Goal: Transaction & Acquisition: Book appointment/travel/reservation

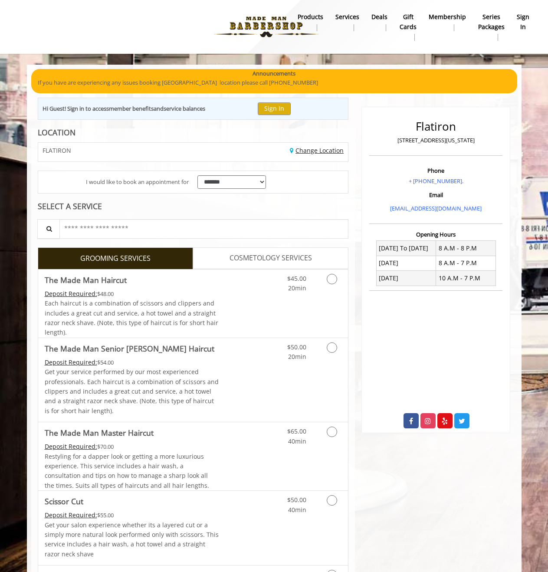
click at [300, 152] on link "Change Location" at bounding box center [317, 150] width 54 height 8
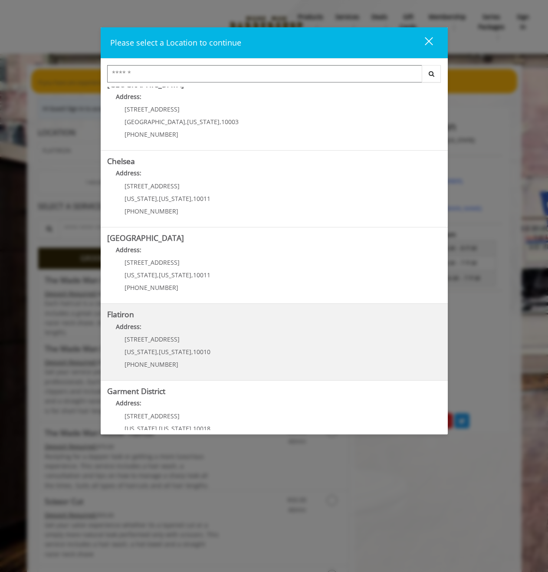
scroll to position [40, 0]
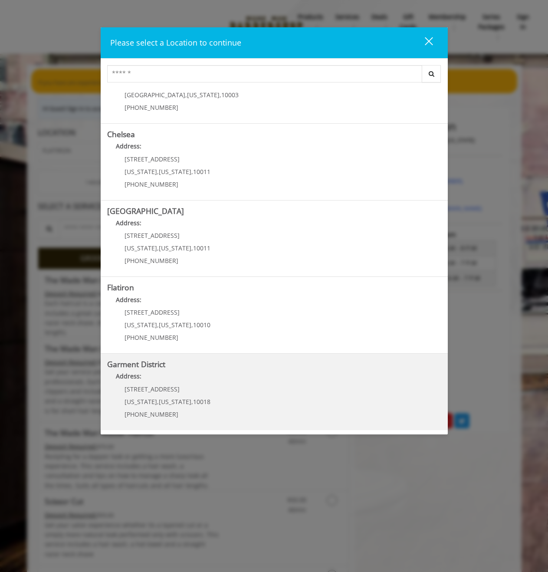
click at [184, 378] on District "Address:" at bounding box center [274, 378] width 334 height 14
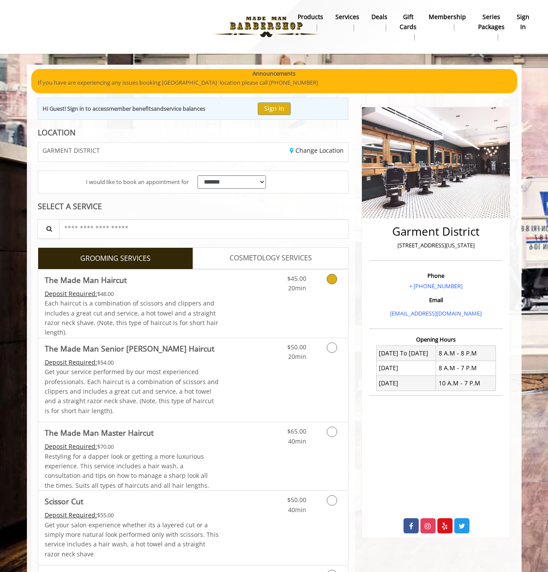
click at [278, 296] on div "$45.00 20min" at bounding box center [309, 303] width 78 height 68
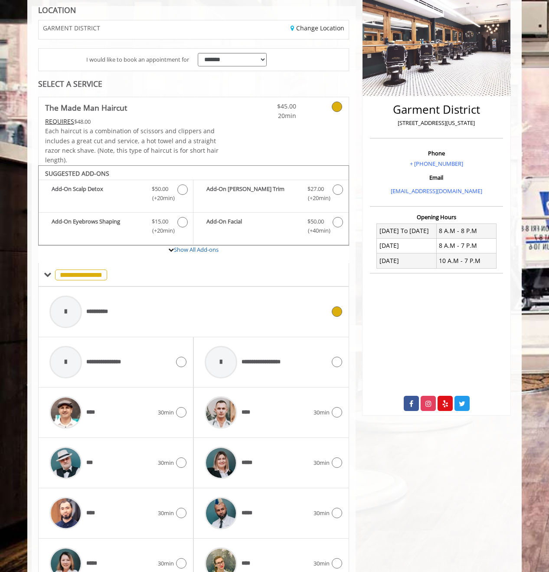
scroll to position [220, 0]
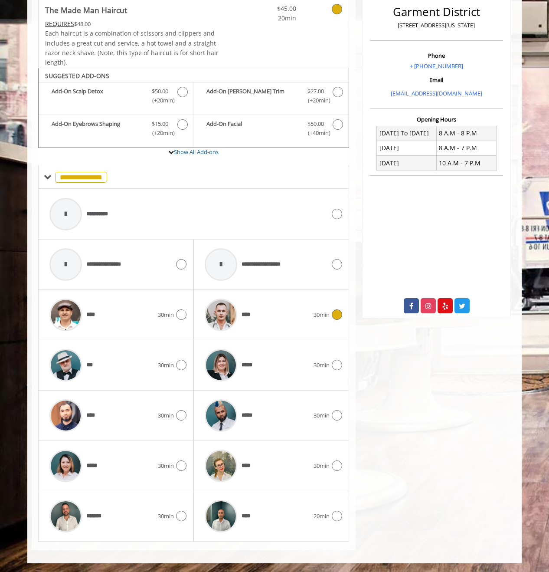
click at [324, 316] on span "30min" at bounding box center [322, 314] width 16 height 9
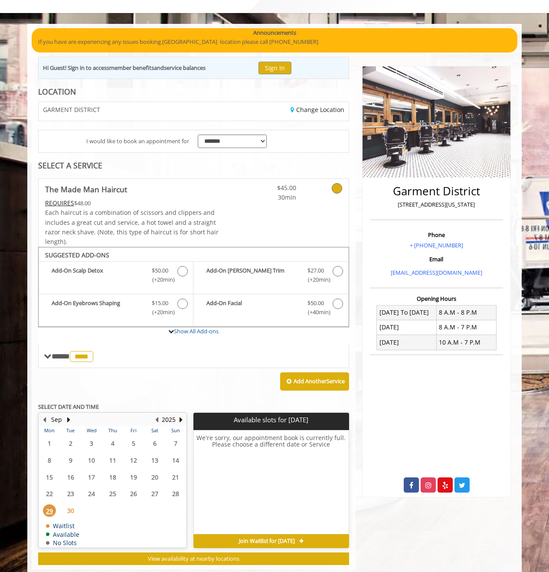
scroll to position [60, 0]
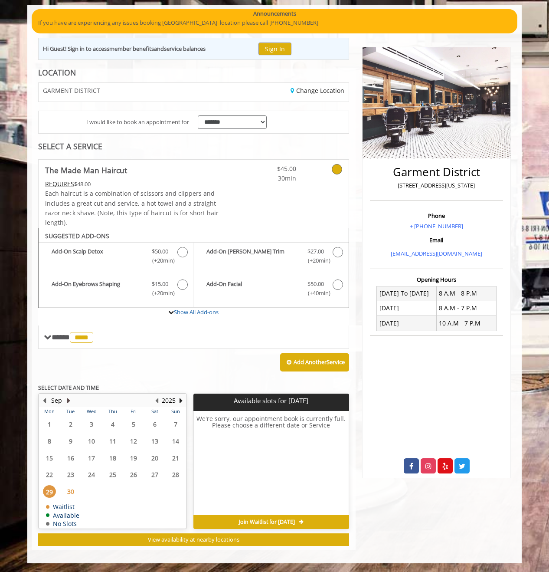
click at [68, 399] on button "Next Month" at bounding box center [68, 401] width 7 height 10
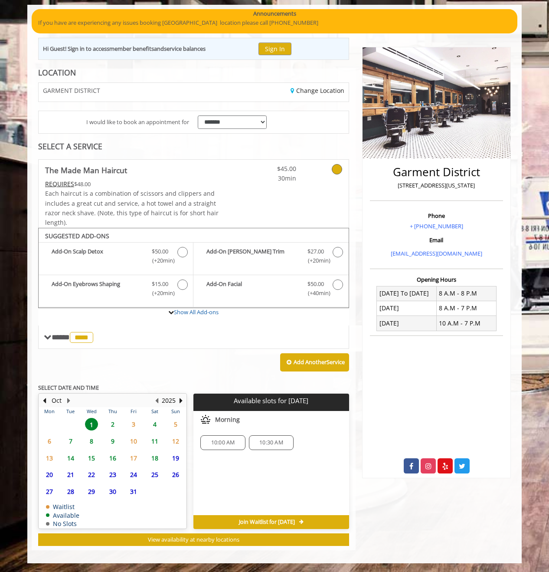
click at [114, 423] on span "2" at bounding box center [112, 424] width 13 height 13
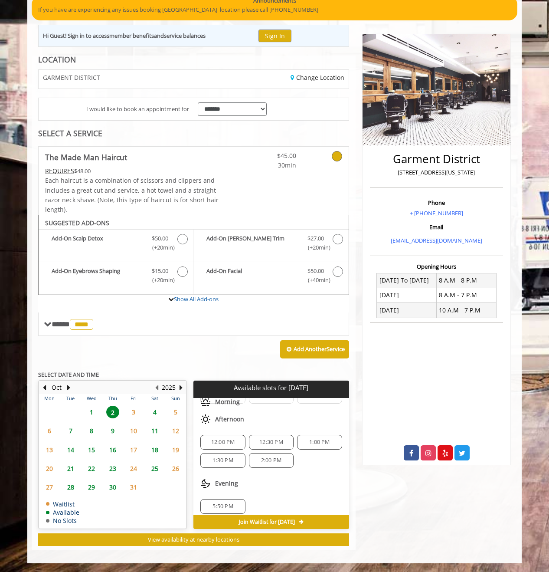
scroll to position [39, 0]
click at [218, 503] on span "5:50 PM" at bounding box center [223, 500] width 20 height 7
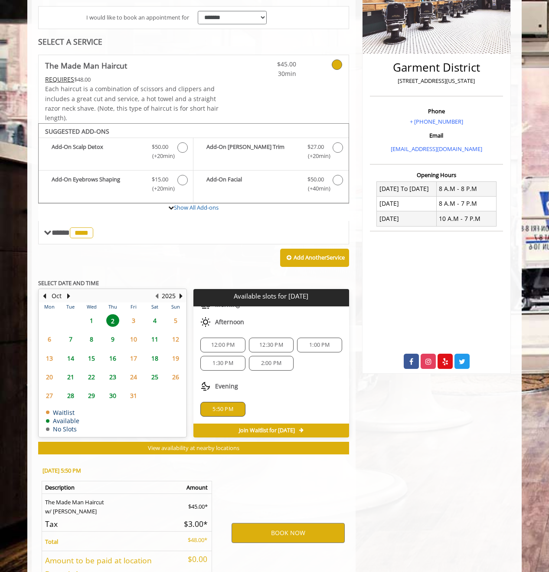
scroll to position [230, 0]
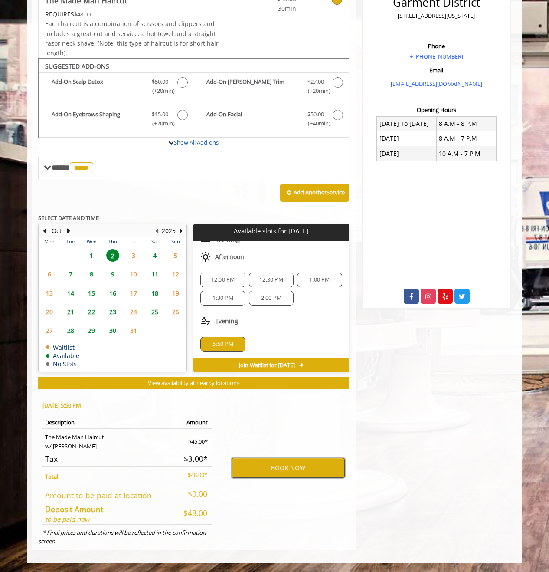
click at [264, 469] on button "BOOK NOW" at bounding box center [288, 468] width 113 height 20
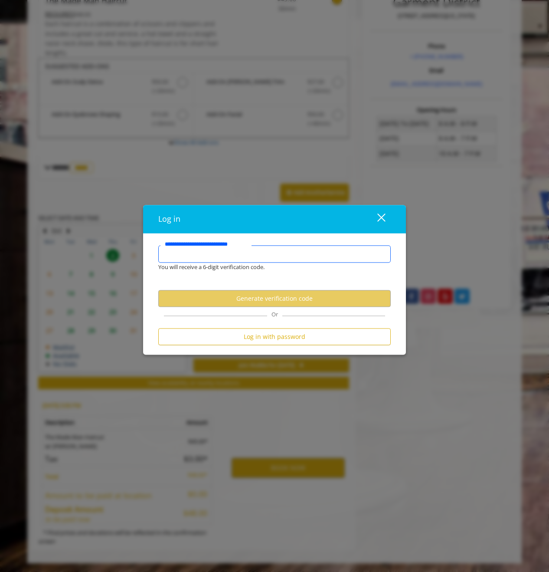
click at [256, 254] on input "**********" at bounding box center [274, 254] width 233 height 17
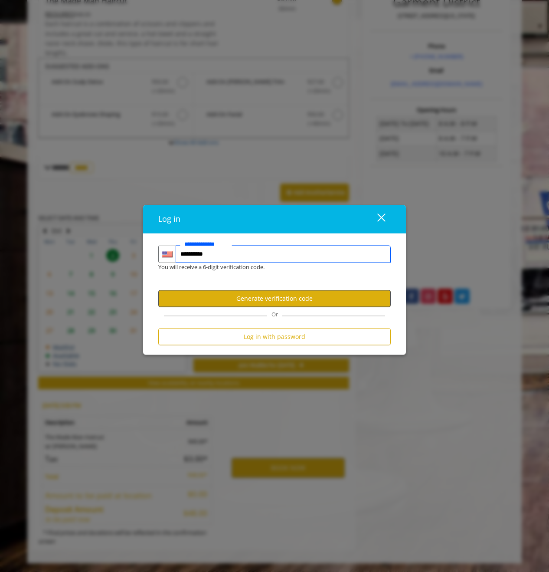
type input "**********"
click at [332, 305] on button "Generate verification code" at bounding box center [274, 298] width 233 height 17
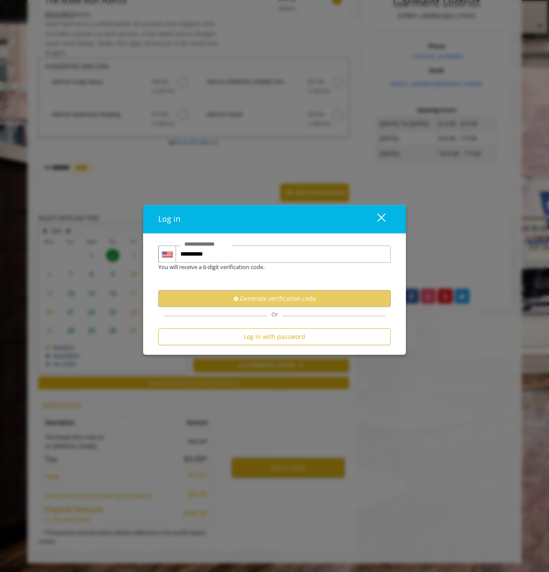
scroll to position [0, 0]
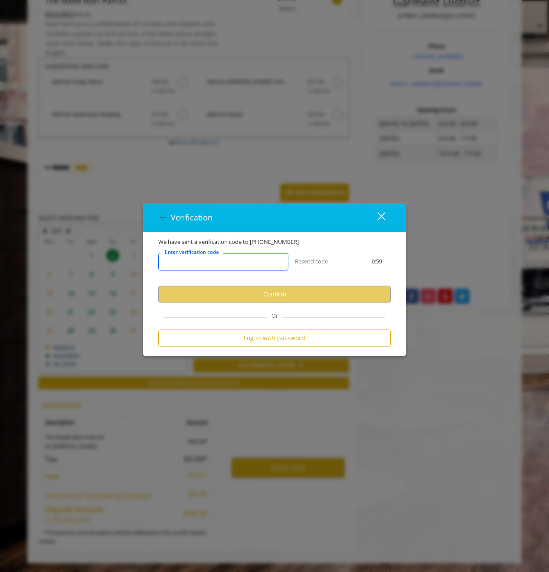
click at [276, 267] on input "Enter verification code" at bounding box center [223, 261] width 130 height 17
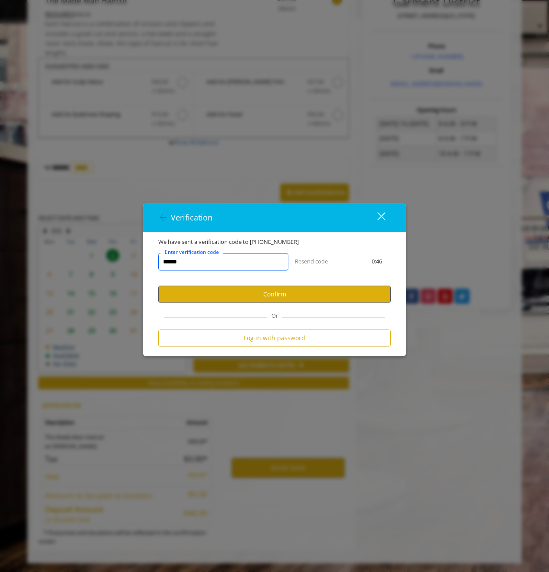
type input "******"
click at [242, 291] on button "Confirm" at bounding box center [274, 294] width 233 height 17
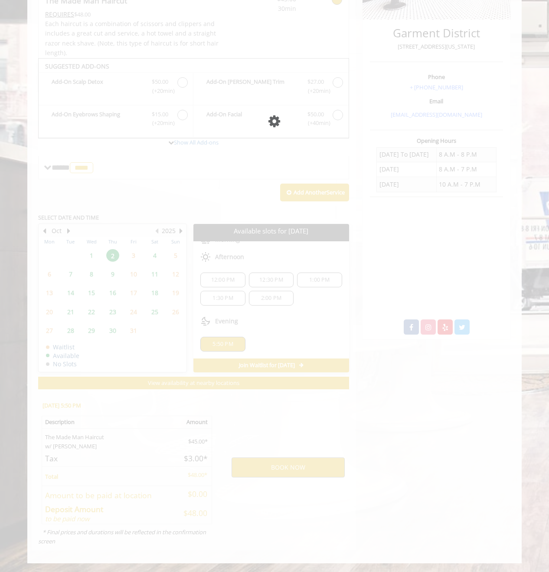
scroll to position [199, 0]
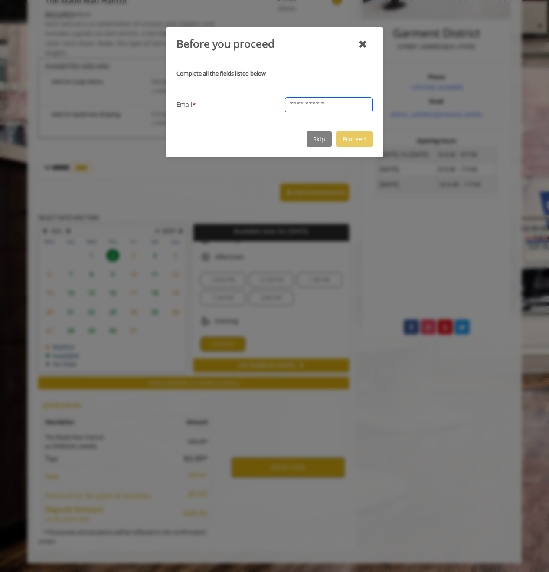
click at [324, 110] on input "text" at bounding box center [329, 104] width 88 height 15
type input "**********"
click at [350, 136] on button "Proceed" at bounding box center [354, 138] width 36 height 15
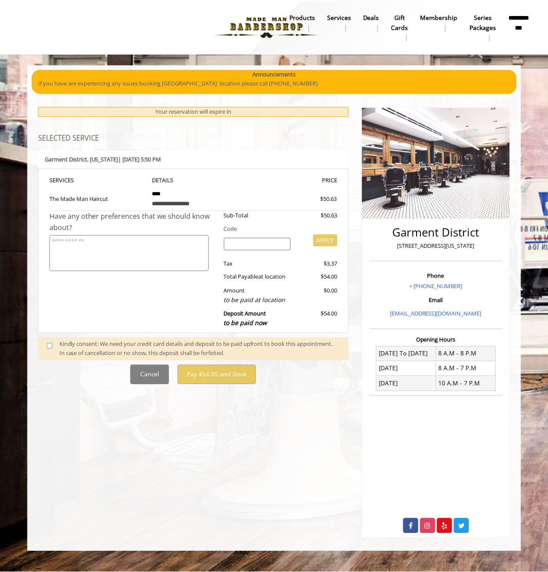
scroll to position [0, 0]
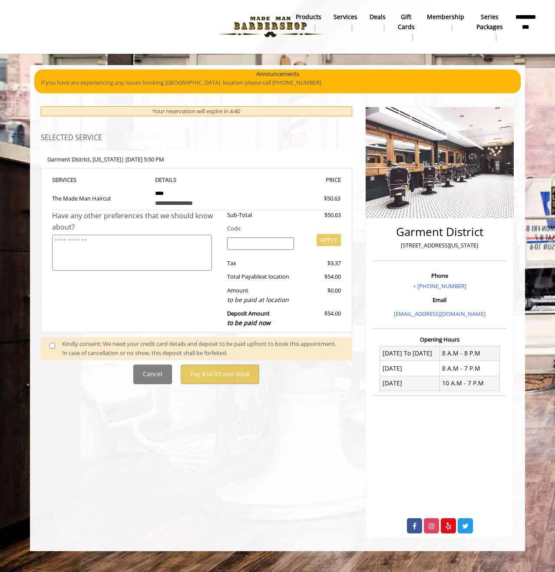
click at [50, 342] on span at bounding box center [56, 348] width 26 height 18
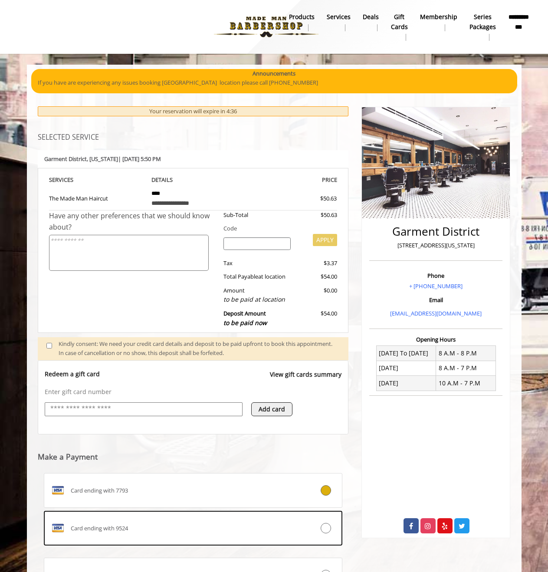
click at [168, 250] on textarea at bounding box center [129, 253] width 160 height 36
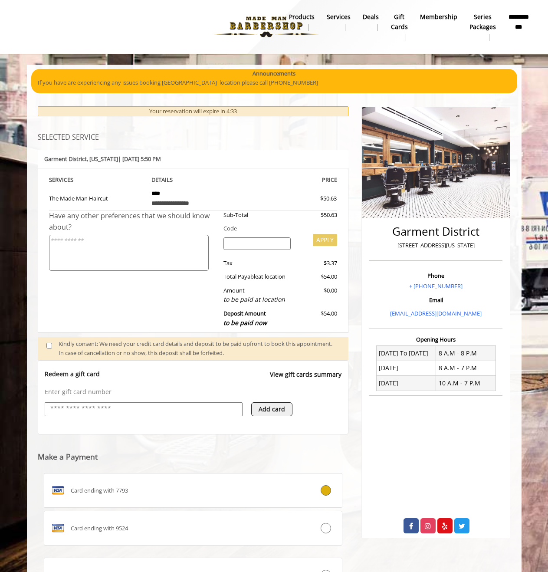
click at [157, 295] on div "Have any other preferences that we should know about?" at bounding box center [133, 271] width 168 height 122
click at [170, 452] on webstore-payments "Make a Payment Card ending with 7793 Card ending with 9524 Use a New Payment Me…" at bounding box center [193, 517] width 311 height 167
click at [29, 336] on div "**********" at bounding box center [274, 356] width 495 height 582
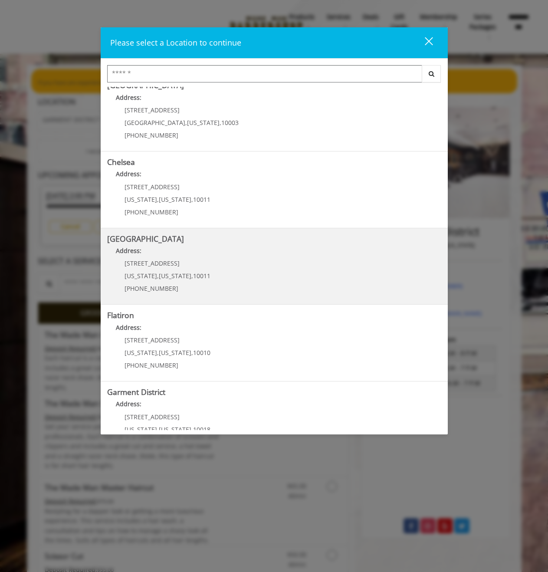
scroll to position [40, 0]
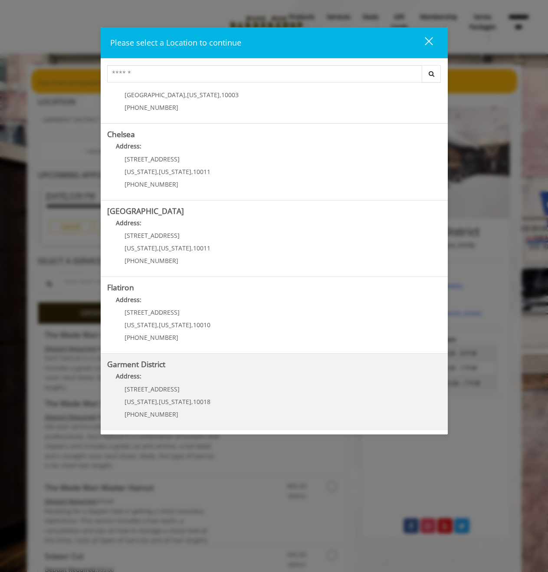
click at [182, 378] on District "Address:" at bounding box center [274, 378] width 334 height 14
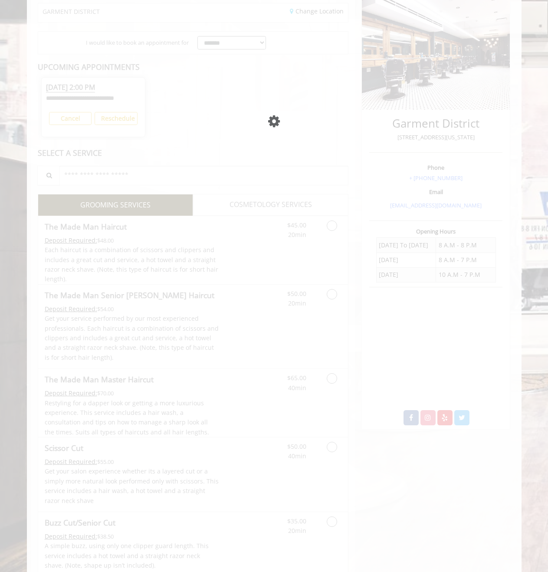
scroll to position [108, 0]
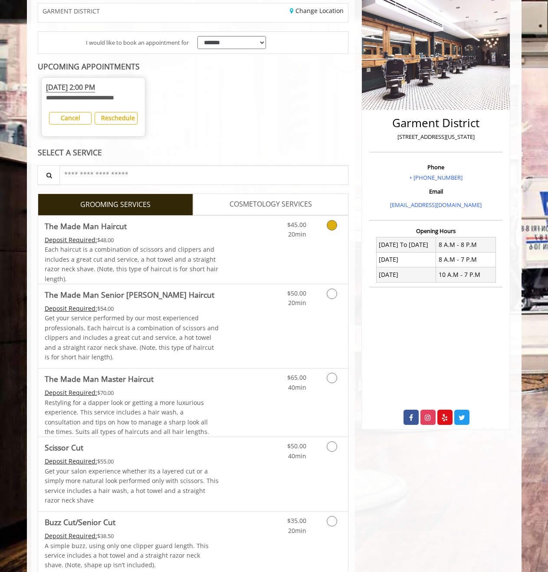
click at [232, 251] on link "Discounted Price" at bounding box center [245, 250] width 52 height 68
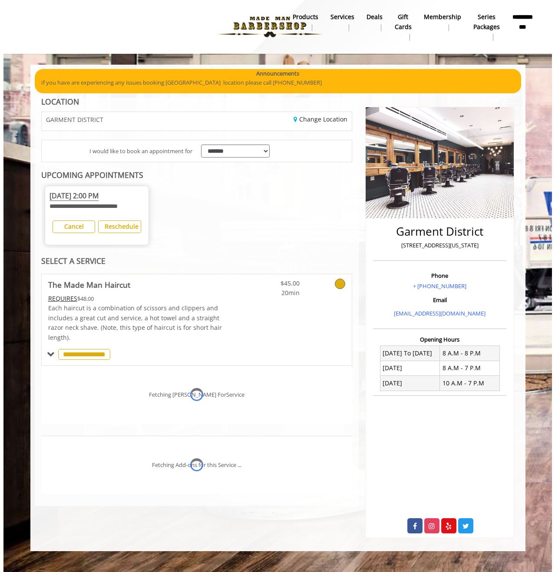
scroll to position [0, 0]
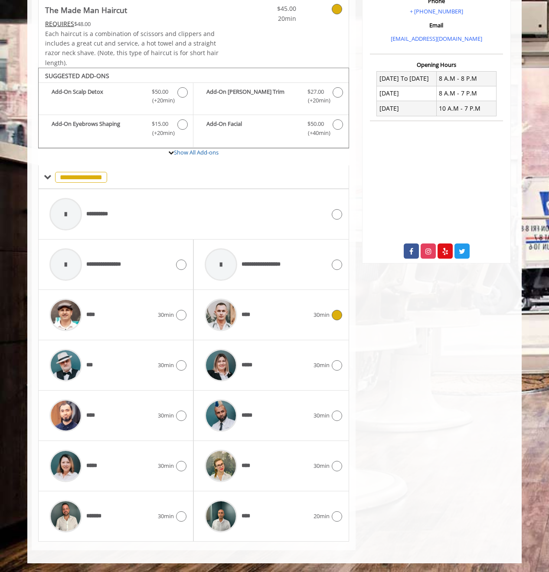
click at [286, 309] on div "****" at bounding box center [256, 314] width 113 height 41
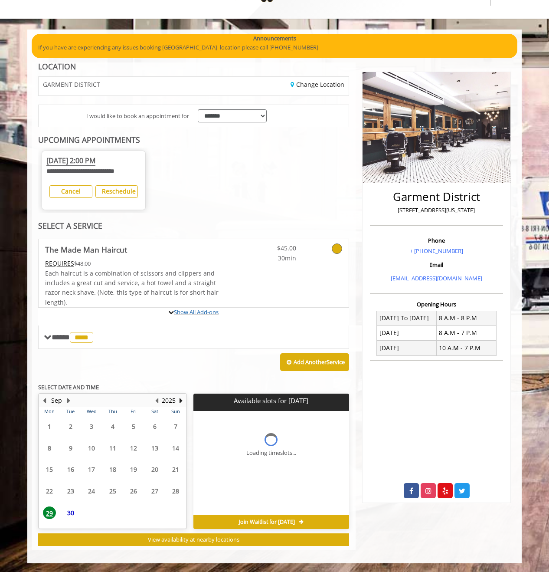
scroll to position [115, 0]
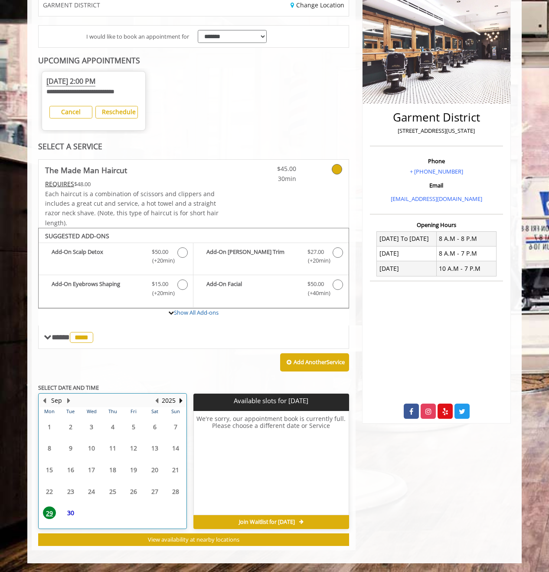
click at [69, 400] on button "Next Month" at bounding box center [68, 401] width 7 height 10
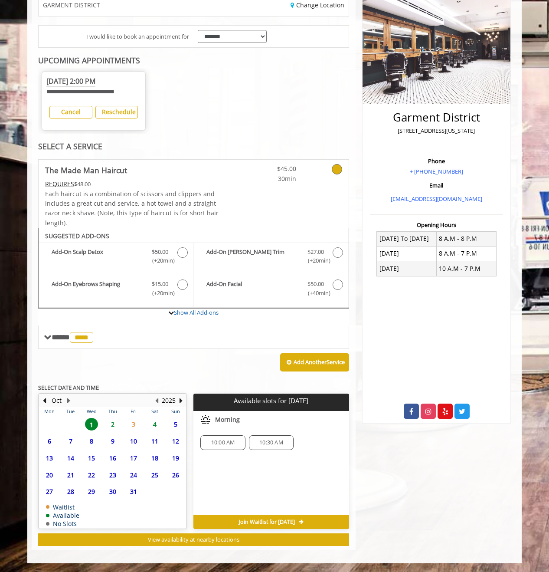
click at [112, 422] on span "2" at bounding box center [112, 424] width 13 height 13
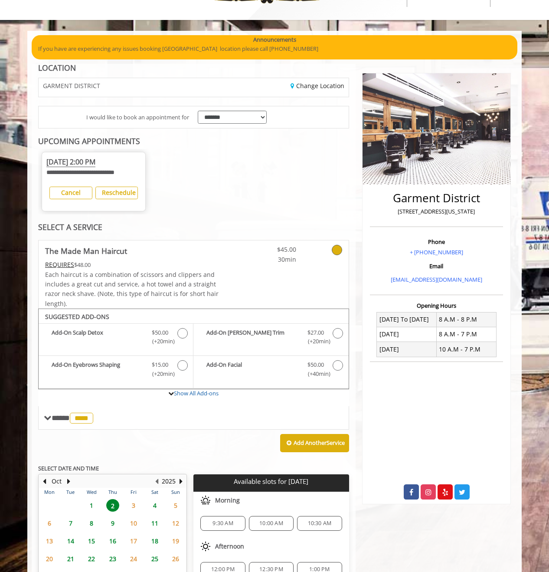
scroll to position [0, 0]
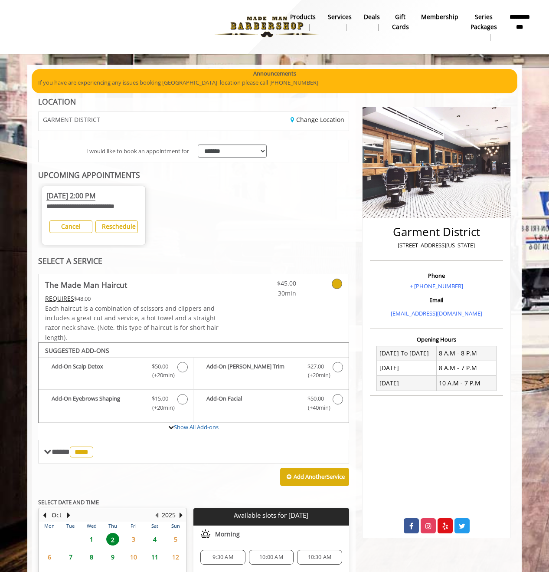
click at [75, 196] on span "[DATE] 2:00 PM" at bounding box center [70, 196] width 49 height 10
click at [99, 205] on span "**********" at bounding box center [80, 206] width 68 height 6
click at [95, 198] on span "[DATE] 2:00 PM" at bounding box center [70, 196] width 49 height 10
click at [258, 122] on div "Change Location" at bounding box center [274, 121] width 161 height 19
click at [310, 123] on link "Change Location" at bounding box center [318, 119] width 54 height 8
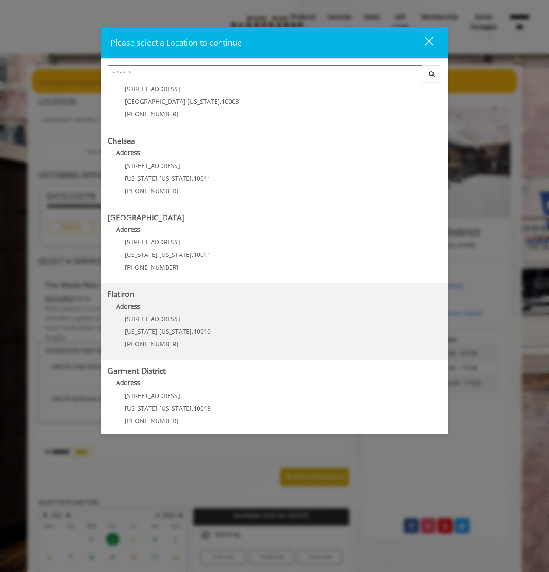
scroll to position [40, 0]
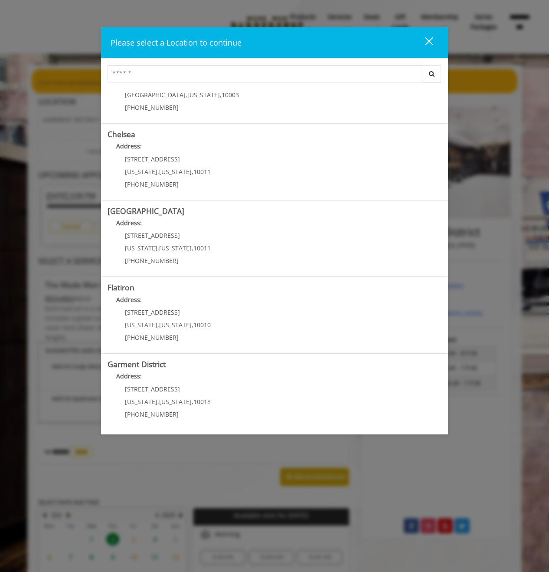
click at [430, 43] on div "close" at bounding box center [423, 42] width 17 height 13
